Goal: Transaction & Acquisition: Subscribe to service/newsletter

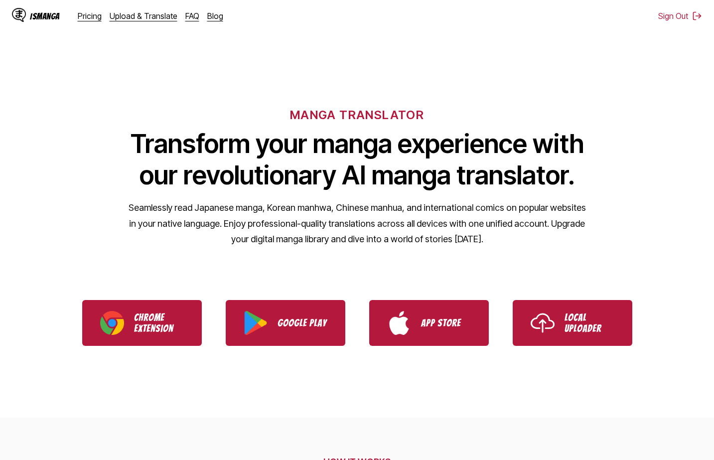
click at [92, 24] on div "IsManga Pricing Upload & Translate FAQ Blog" at bounding box center [121, 16] width 219 height 32
click at [92, 23] on div "IsManga Pricing Upload & Translate FAQ Blog" at bounding box center [121, 16] width 219 height 32
click at [87, 21] on div "IsManga Pricing Upload & Translate FAQ Blog" at bounding box center [121, 16] width 219 height 32
click at [88, 19] on link "Pricing" at bounding box center [90, 16] width 24 height 10
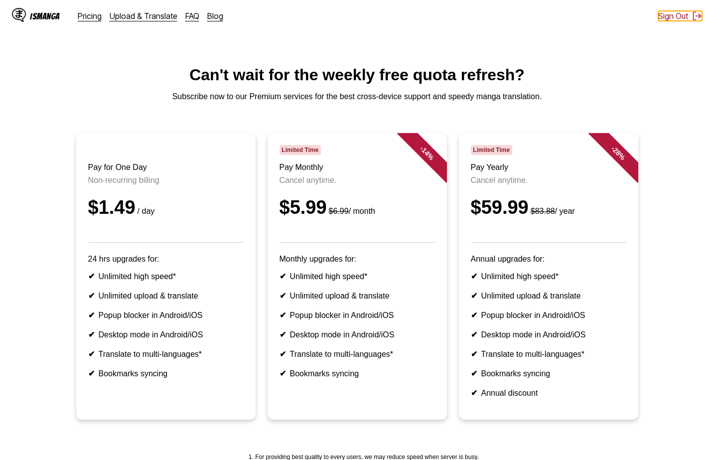
click at [677, 13] on button "Sign Out" at bounding box center [681, 16] width 44 height 10
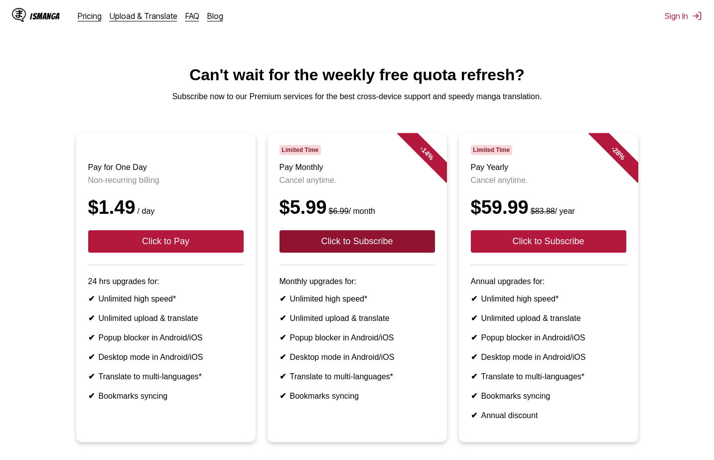
click at [385, 243] on button "Click to Subscribe" at bounding box center [358, 241] width 156 height 22
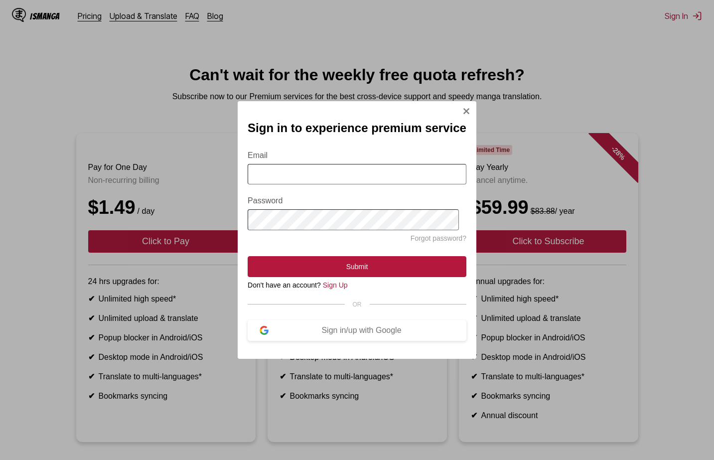
click at [322, 183] on input "Email" at bounding box center [357, 174] width 219 height 20
click at [408, 337] on button "Sign in/up with Google" at bounding box center [357, 330] width 219 height 21
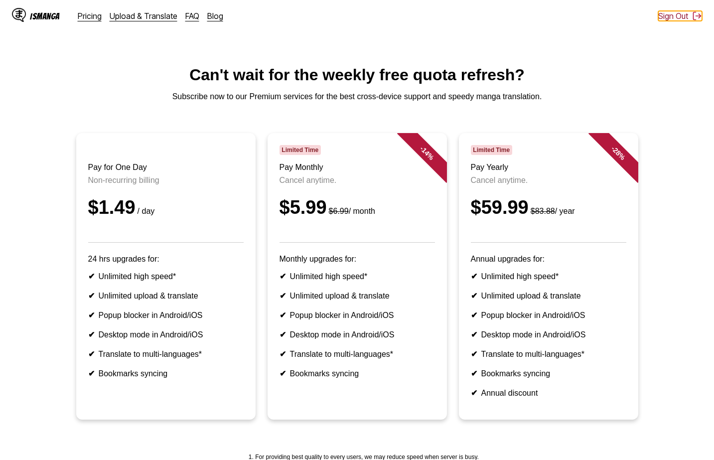
click at [683, 11] on button "Sign Out" at bounding box center [681, 16] width 44 height 10
